Goal: Navigation & Orientation: Find specific page/section

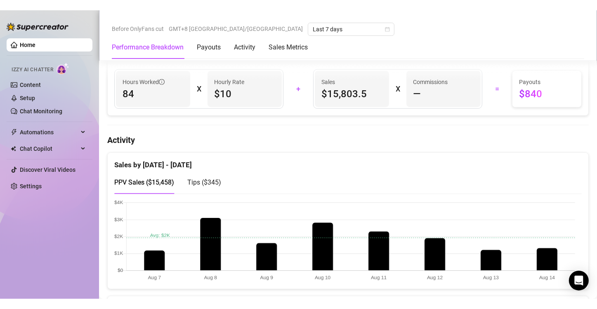
scroll to position [371, 0]
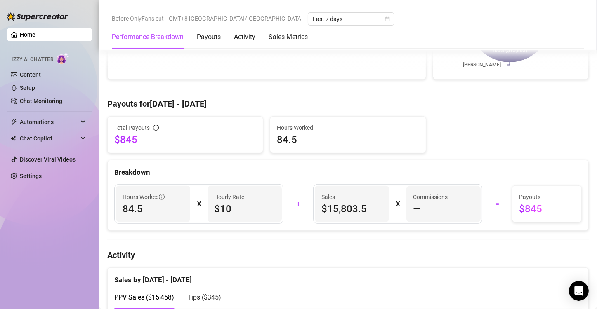
scroll to position [371, 0]
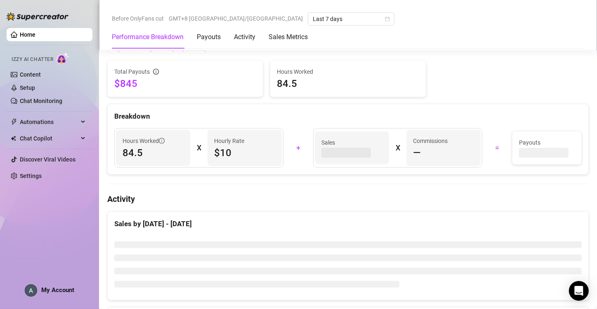
scroll to position [289, 0]
